Goal: Information Seeking & Learning: Learn about a topic

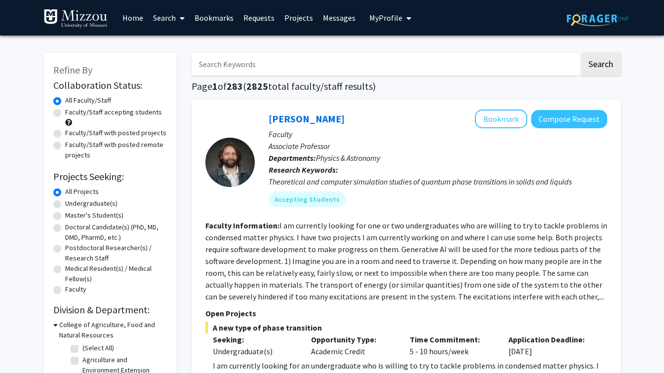
click at [209, 60] on input "Search Keywords" at bounding box center [384, 64] width 387 height 23
type input "psychiatry"
click at [604, 58] on button "Search" at bounding box center [600, 64] width 40 height 23
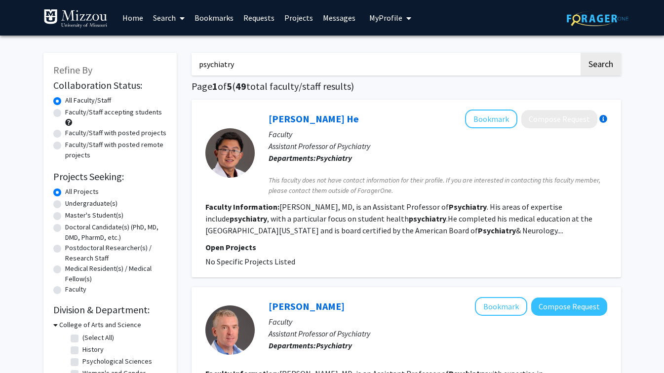
click at [108, 112] on label "Faculty/Staff accepting students" at bounding box center [113, 112] width 97 height 10
click at [72, 112] on input "Faculty/Staff accepting students" at bounding box center [68, 110] width 6 height 6
radio input "true"
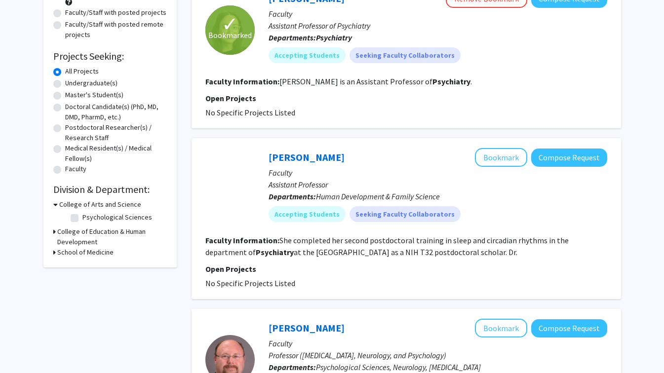
scroll to position [121, 0]
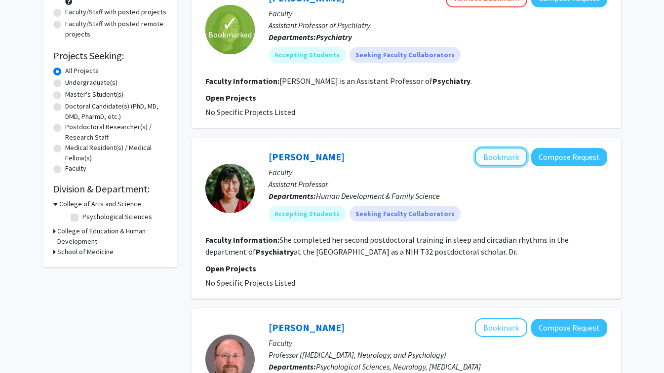
click at [506, 152] on button "Bookmark" at bounding box center [501, 157] width 52 height 19
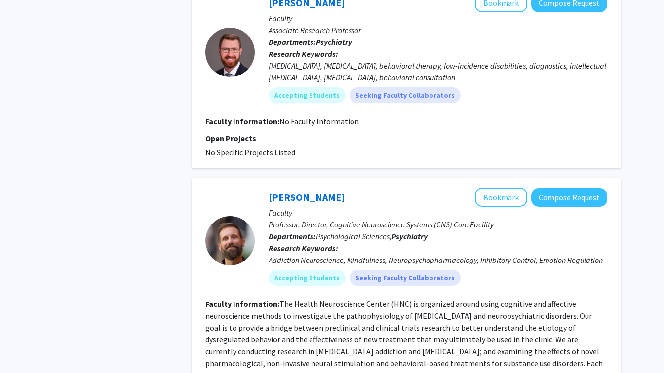
scroll to position [617, 0]
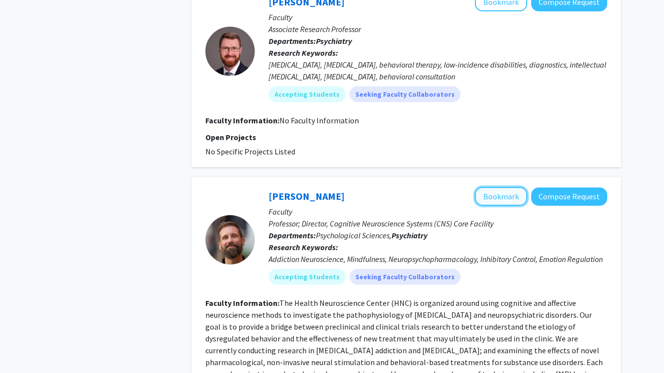
click at [501, 191] on button "Bookmark" at bounding box center [501, 196] width 52 height 19
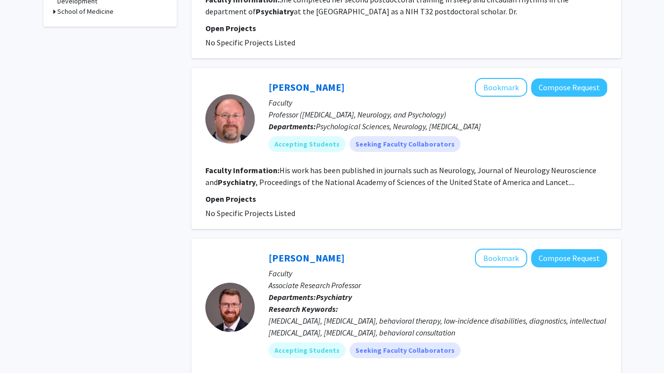
scroll to position [0, 0]
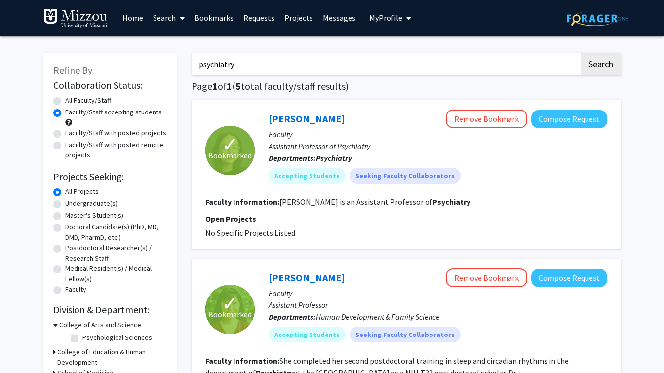
click at [203, 16] on link "Bookmarks" at bounding box center [213, 17] width 49 height 35
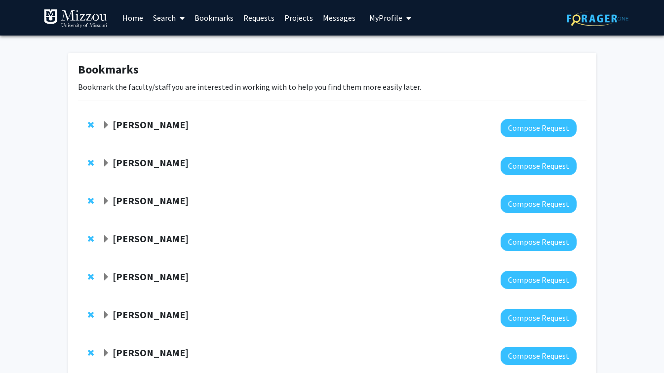
click at [84, 200] on div "Peter Cornish Compose Request" at bounding box center [332, 204] width 508 height 38
click at [89, 200] on span "Remove Peter Cornish from bookmarks" at bounding box center [91, 201] width 6 height 8
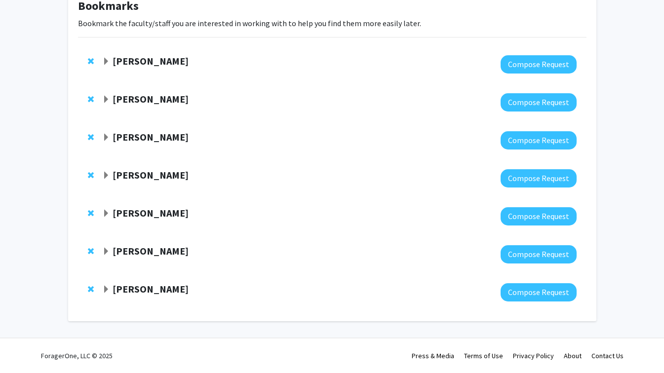
click at [142, 173] on strong "[PERSON_NAME]" at bounding box center [150, 175] width 76 height 12
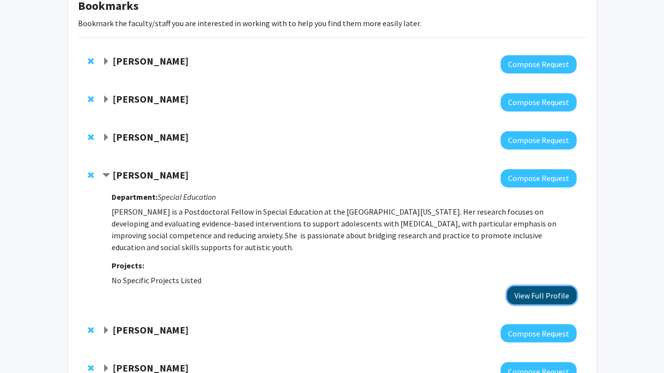
click at [529, 297] on button "View Full Profile" at bounding box center [542, 295] width 70 height 18
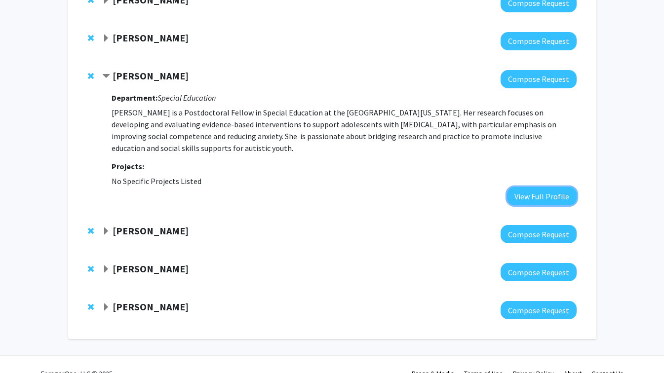
scroll to position [181, 0]
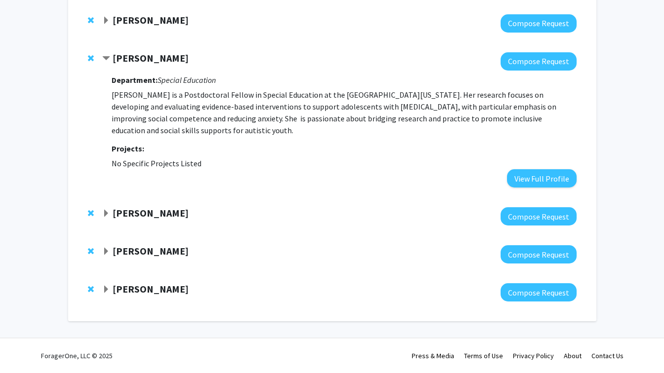
click at [163, 211] on div "[PERSON_NAME]" at bounding box center [208, 213] width 213 height 12
click at [108, 210] on span "Expand Julie Stilley Bookmark" at bounding box center [106, 214] width 8 height 8
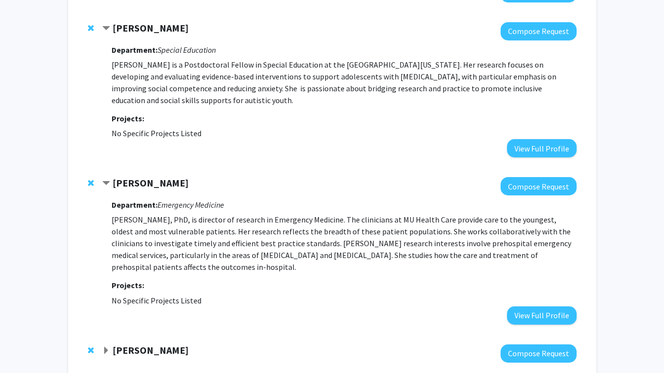
scroll to position [212, 0]
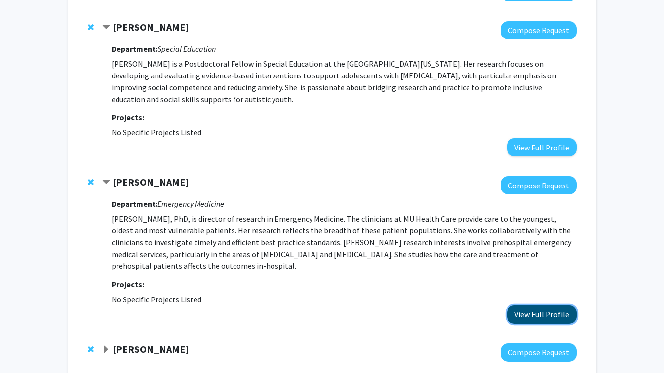
click at [523, 310] on button "View Full Profile" at bounding box center [542, 314] width 70 height 18
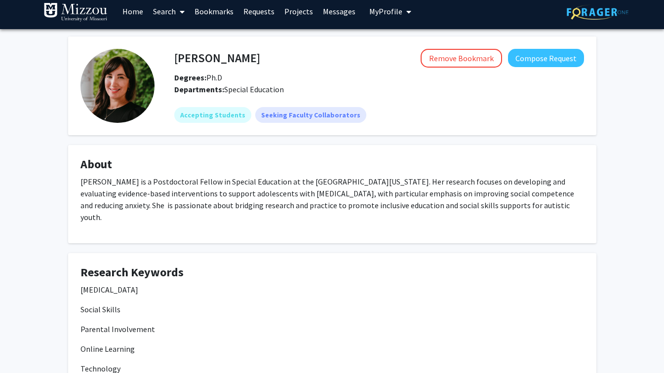
scroll to position [7, 0]
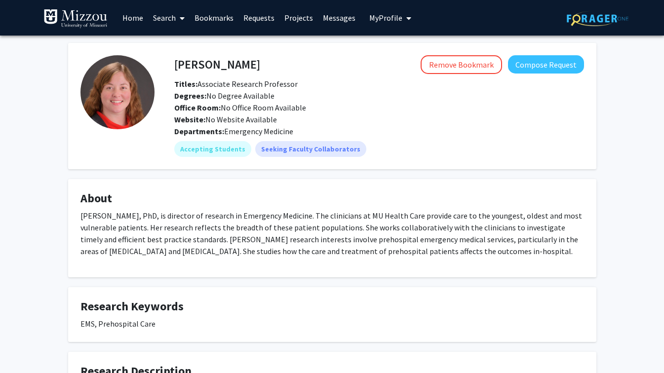
click at [268, 18] on link "Requests" at bounding box center [258, 17] width 41 height 35
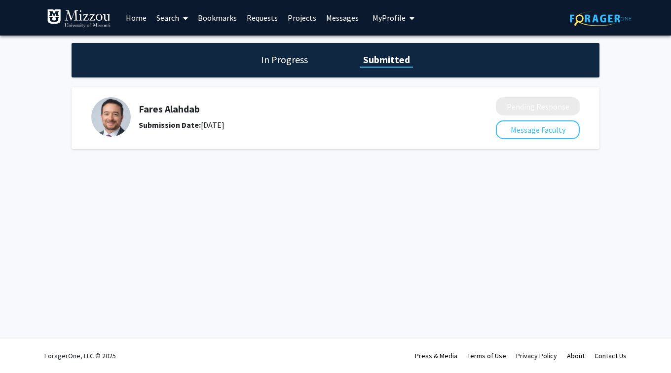
click at [207, 21] on link "Bookmarks" at bounding box center [217, 17] width 49 height 35
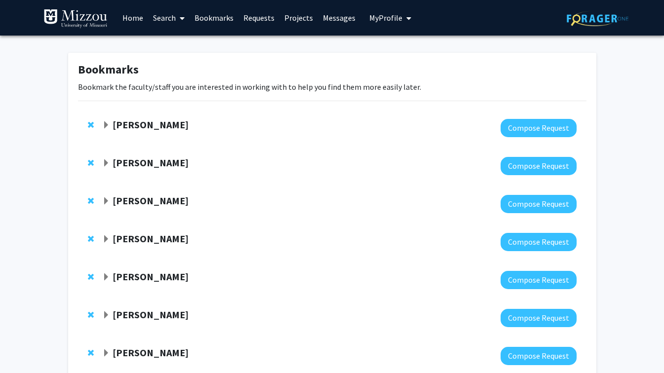
click at [248, 18] on link "Requests" at bounding box center [258, 17] width 41 height 35
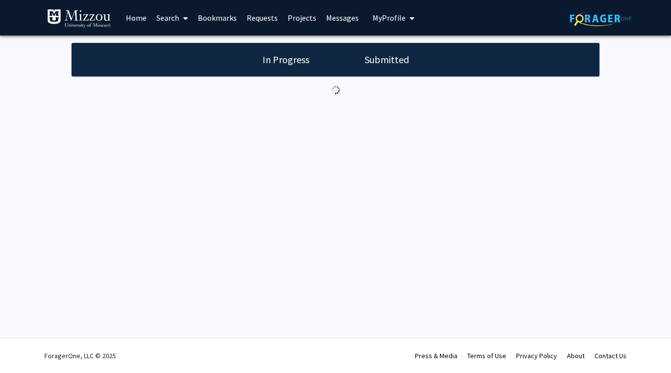
click at [248, 18] on link "Requests" at bounding box center [262, 17] width 41 height 35
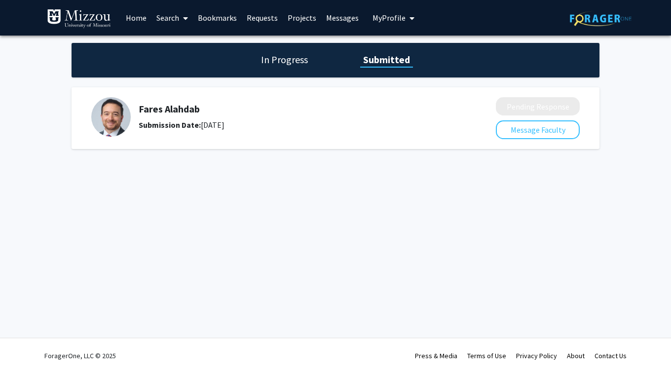
click at [209, 14] on link "Bookmarks" at bounding box center [217, 17] width 49 height 35
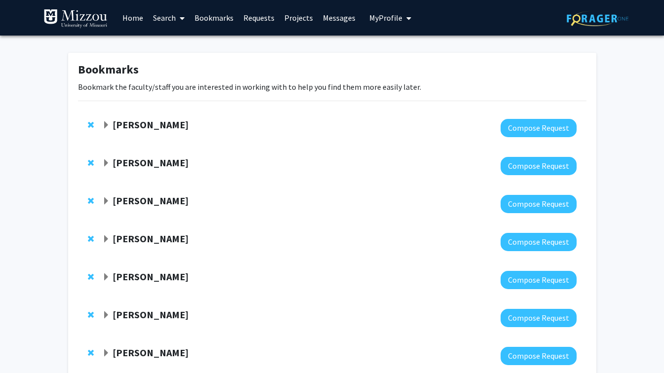
click at [103, 117] on div "[PERSON_NAME] Compose Request" at bounding box center [332, 128] width 508 height 38
click at [104, 122] on span "Expand Randi Foraker Bookmark" at bounding box center [106, 125] width 8 height 8
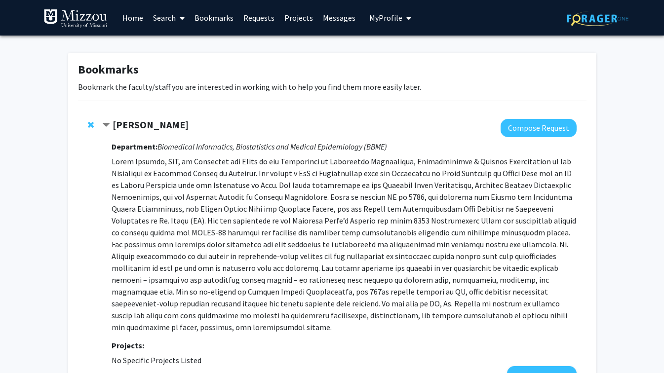
click at [246, 15] on link "Requests" at bounding box center [258, 17] width 41 height 35
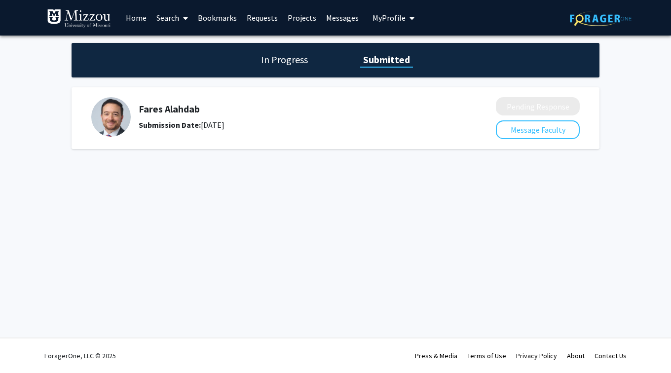
click at [108, 112] on img at bounding box center [110, 116] width 39 height 39
click at [153, 102] on div "Fares Alahdab Submission Date: [DATE]" at bounding box center [286, 116] width 391 height 39
click at [296, 55] on h1 "In Progress" at bounding box center [284, 60] width 53 height 14
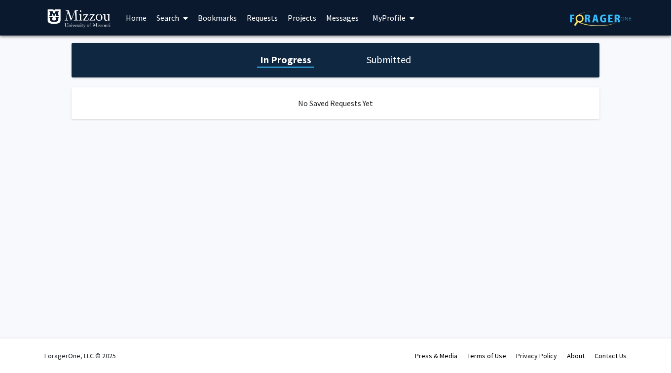
click at [143, 20] on link "Home" at bounding box center [136, 17] width 31 height 35
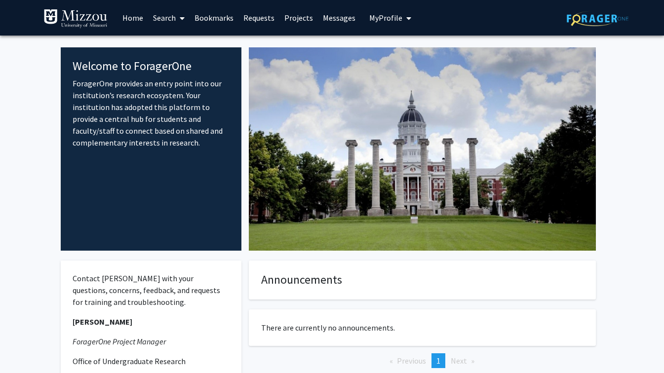
click at [176, 16] on span at bounding box center [180, 18] width 9 height 35
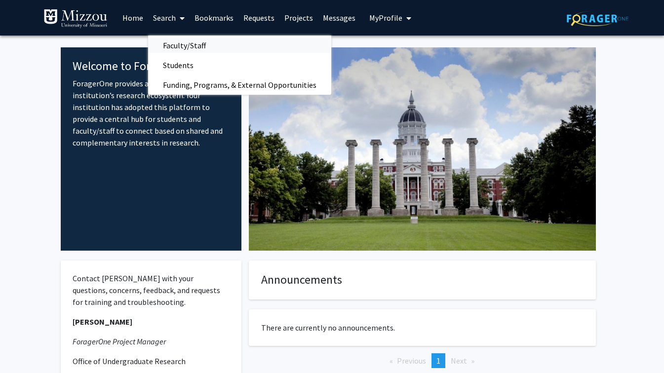
click at [168, 47] on span "Faculty/Staff" at bounding box center [184, 46] width 73 height 20
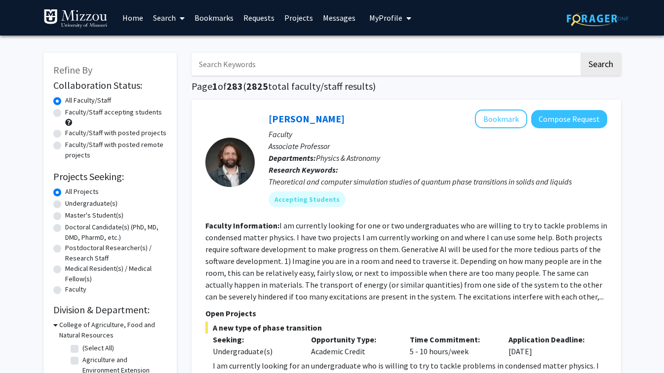
click at [221, 67] on input "Search Keywords" at bounding box center [384, 64] width 387 height 23
click at [212, 67] on input "[PERSON_NAME]-walkr" at bounding box center [384, 64] width 387 height 23
click at [283, 65] on input "[PERSON_NAME]-walkr" at bounding box center [384, 64] width 387 height 23
type input "[PERSON_NAME]"
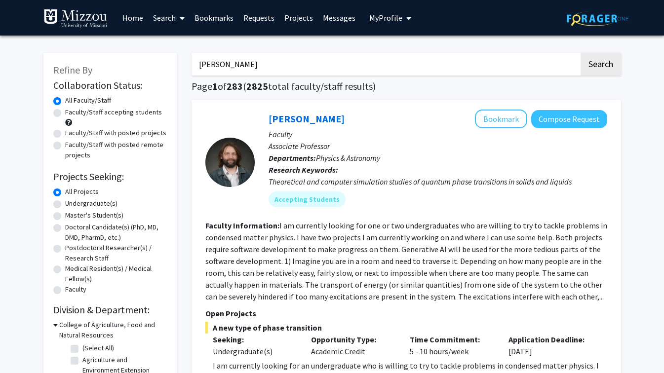
click at [580, 53] on button "Search" at bounding box center [600, 64] width 40 height 23
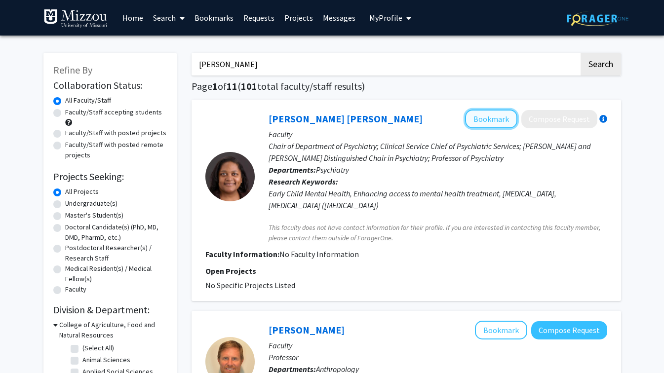
click at [496, 113] on button "Bookmark" at bounding box center [491, 119] width 52 height 19
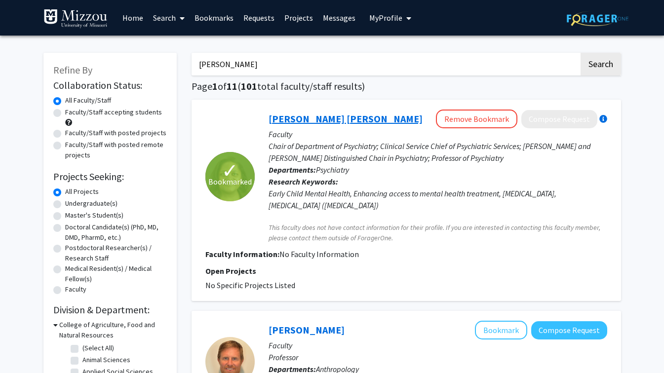
click at [328, 119] on link "[PERSON_NAME] [PERSON_NAME]" at bounding box center [345, 118] width 154 height 12
